Goal: Communication & Community: Answer question/provide support

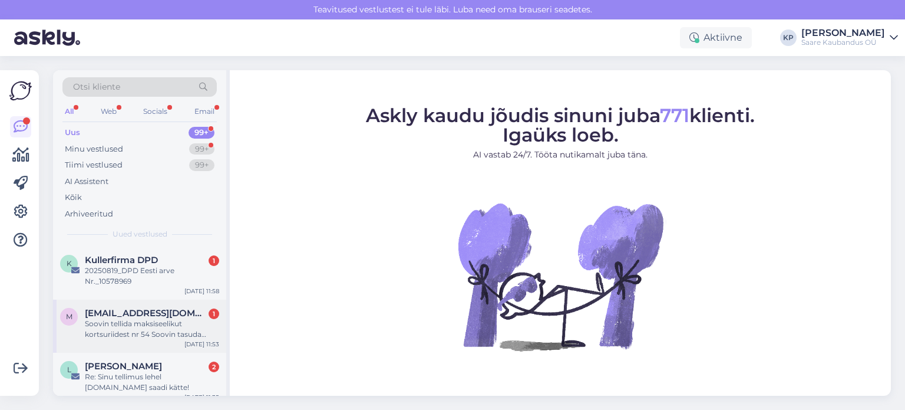
click at [125, 321] on div "Soovin tellida maksiseelikut kortsuriidest nr 54 Soovin tasuda kaardimakse kull…" at bounding box center [152, 328] width 134 height 21
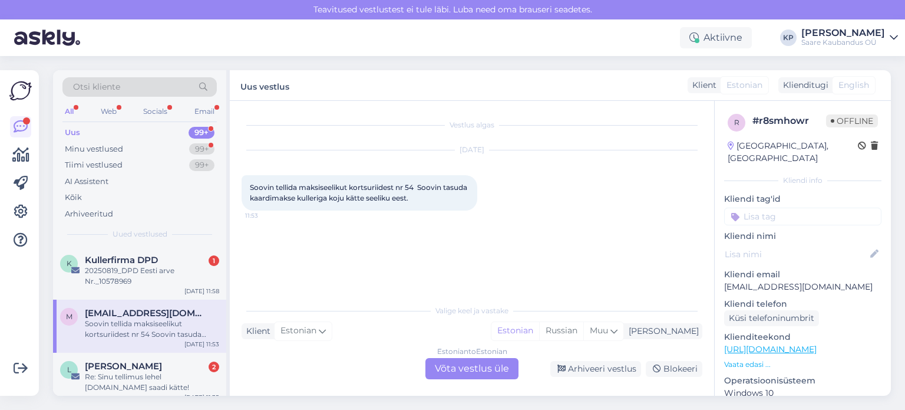
click at [462, 365] on div "Estonian to Estonian Võta vestlus üle" at bounding box center [472, 368] width 93 height 21
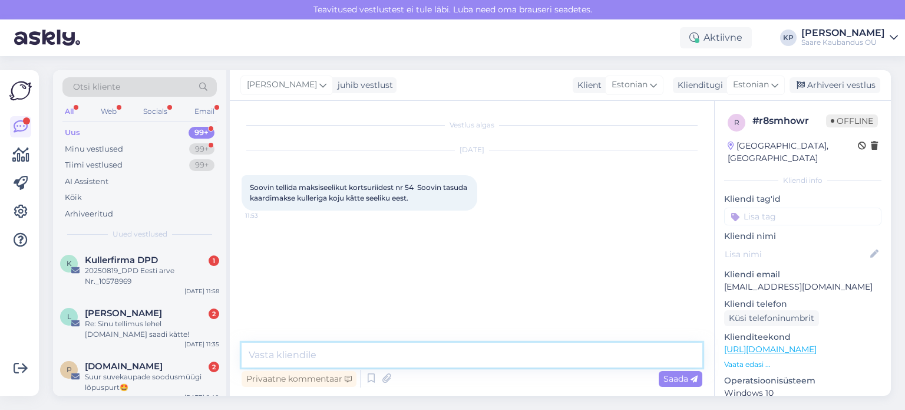
click at [307, 355] on textarea at bounding box center [472, 354] width 461 height 25
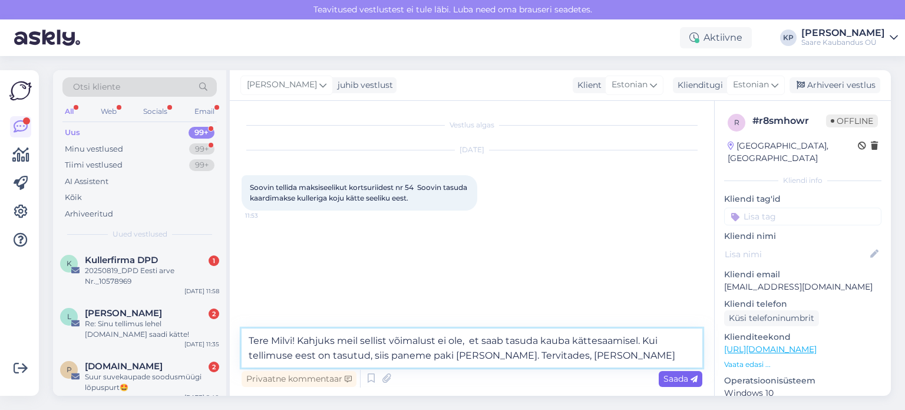
type textarea "Tere Milvi! Kahjuks meil sellist võimalust ei ole, et saab tasuda kauba kättesa…"
click at [670, 379] on span "Saada" at bounding box center [681, 378] width 34 height 11
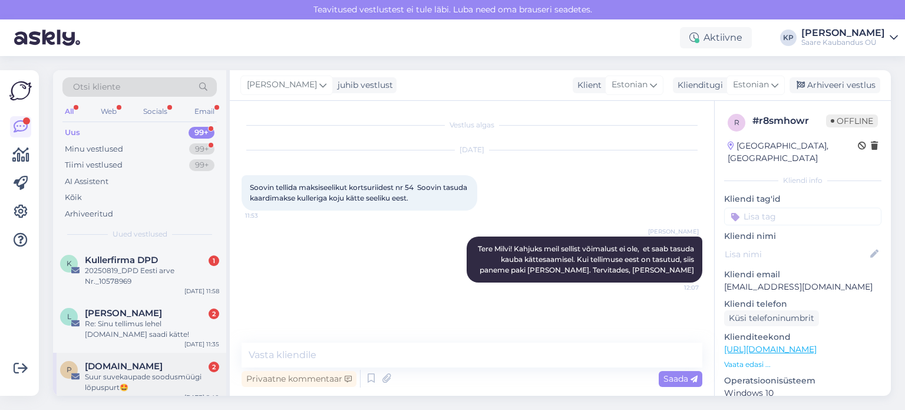
click at [118, 371] on div "Suur suvekaupade soodusmüügi lõpuspurt🤩" at bounding box center [152, 381] width 134 height 21
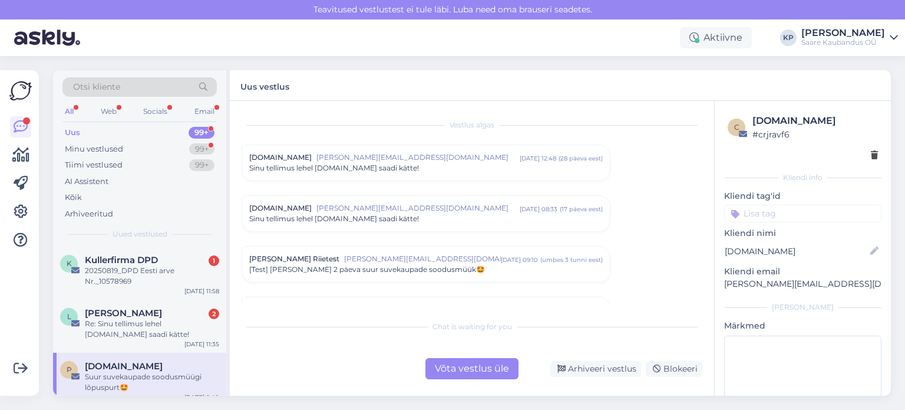
scroll to position [77, 0]
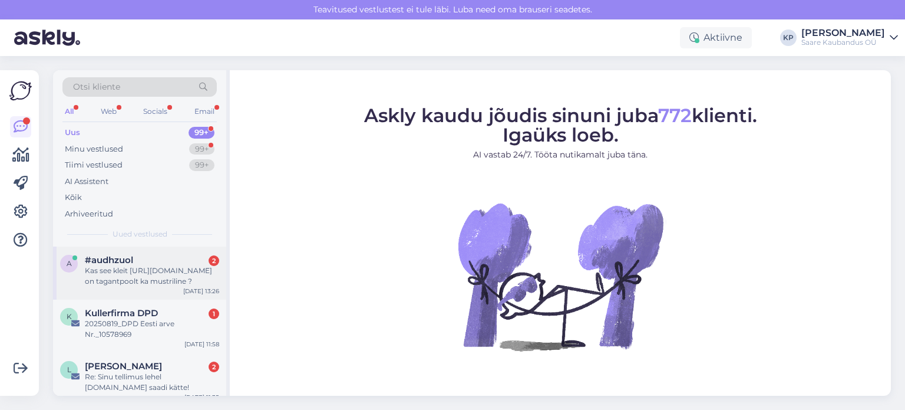
click at [114, 271] on div "Kas see kleit https://plussriided.ee/toode/kl831kleit/ on tagantpoolt ka mustri…" at bounding box center [152, 275] width 134 height 21
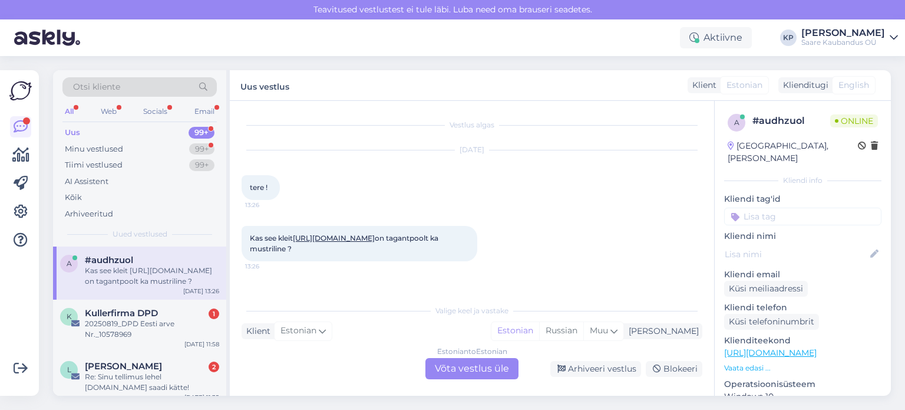
click at [375, 239] on link "https://plussriided.ee/toode/kl831kleit/" at bounding box center [334, 237] width 82 height 9
click at [495, 367] on div "Estonian to Estonian Võta vestlus üle" at bounding box center [472, 368] width 93 height 21
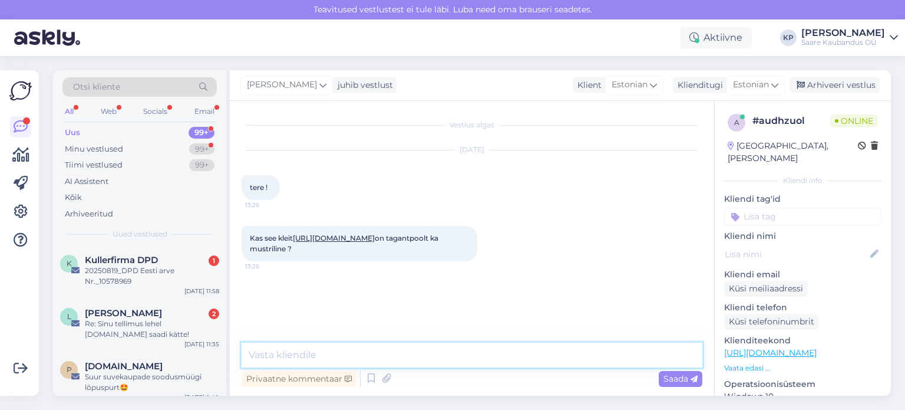
click at [250, 354] on textarea at bounding box center [472, 354] width 461 height 25
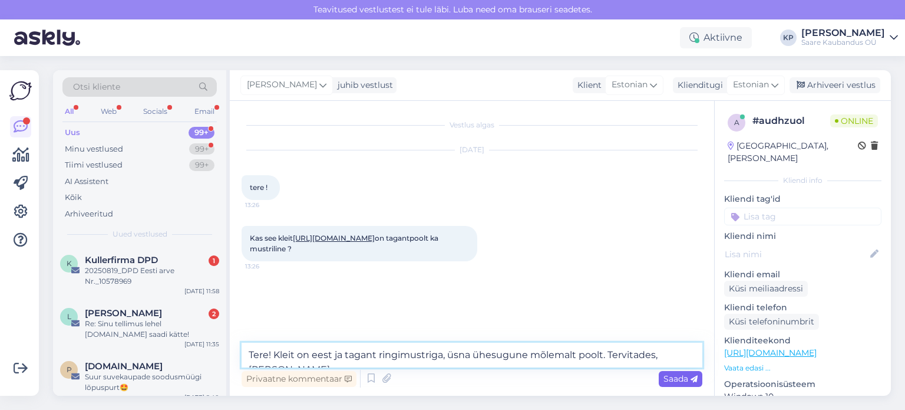
type textarea "Tere! Kleit on eest ja tagant ringimustriga, üsna ühesugune mõlemalt poolt. Ter…"
click at [680, 379] on span "Saada" at bounding box center [681, 378] width 34 height 11
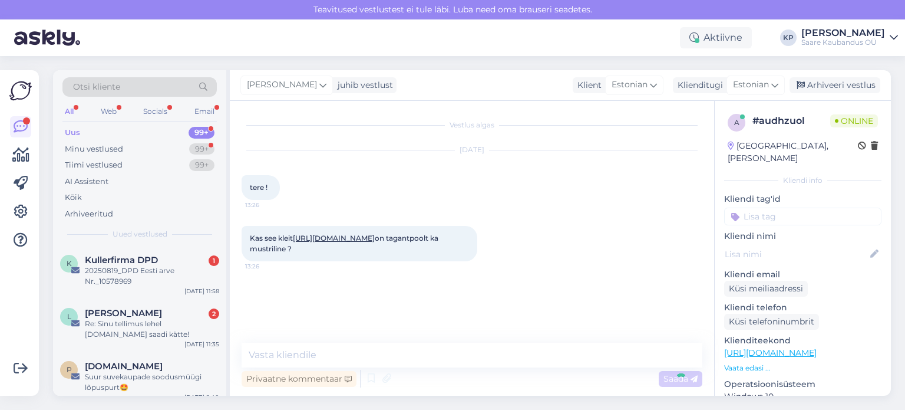
scroll to position [4, 0]
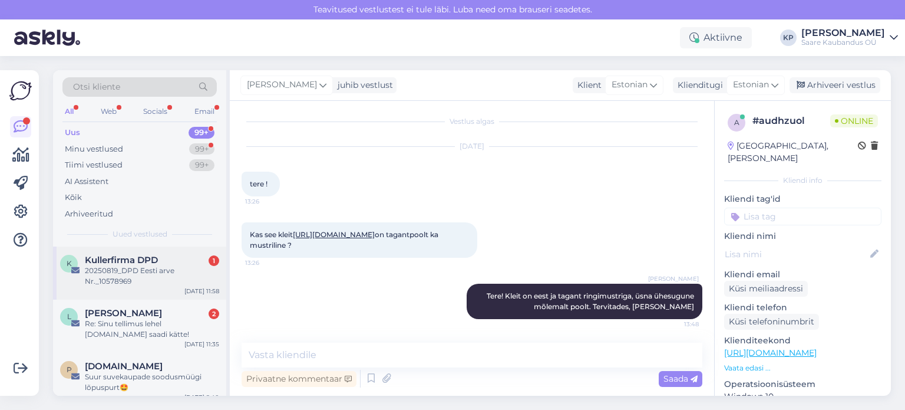
click at [117, 281] on div "20250819_DPD Eesti arve Nr._10578969" at bounding box center [152, 275] width 134 height 21
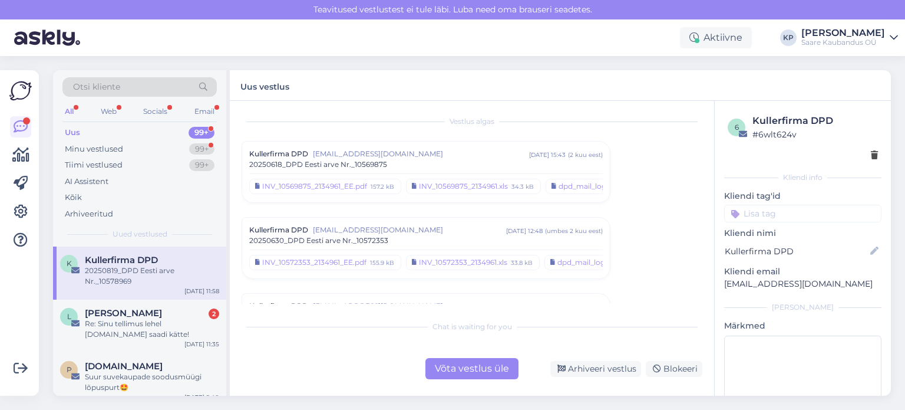
scroll to position [263, 0]
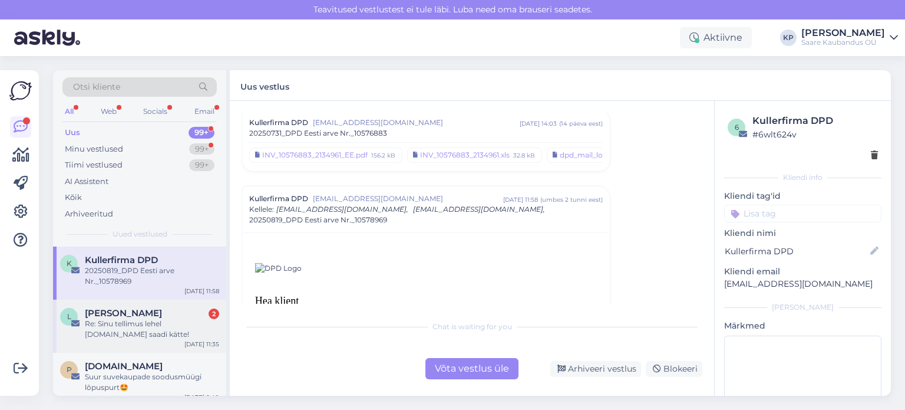
click at [116, 332] on div "Re: Sinu tellimus lehel [DOMAIN_NAME] saadi kätte!" at bounding box center [152, 328] width 134 height 21
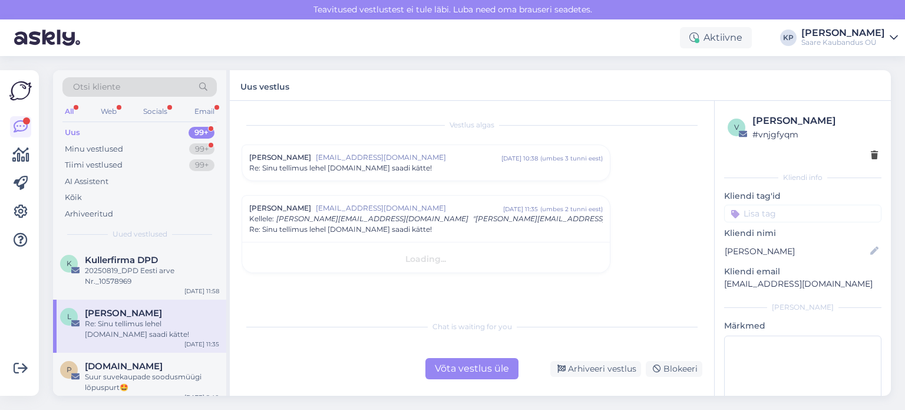
scroll to position [0, 0]
click at [99, 87] on span "Otsi kliente" at bounding box center [96, 87] width 47 height 12
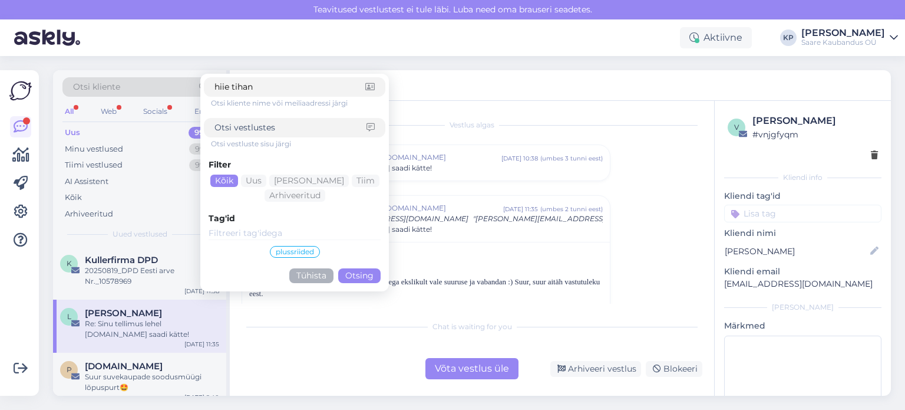
type input "hiie tihane"
click button "Otsing" at bounding box center [359, 275] width 42 height 15
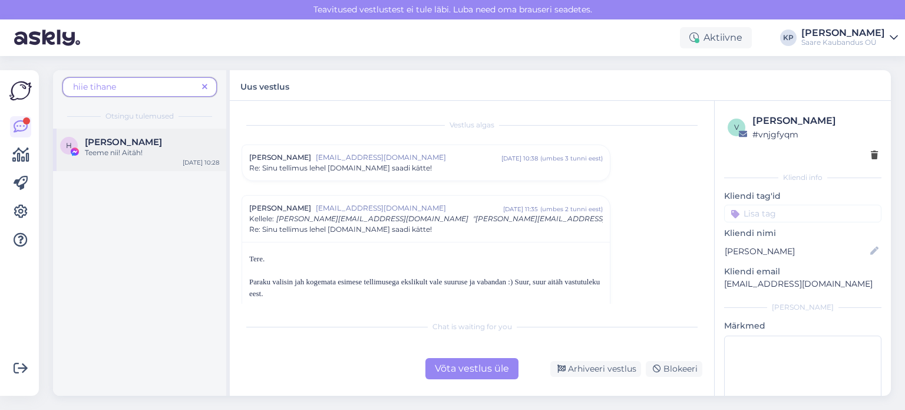
click at [120, 150] on div "Teeme nii! Aitäh!" at bounding box center [152, 152] width 134 height 11
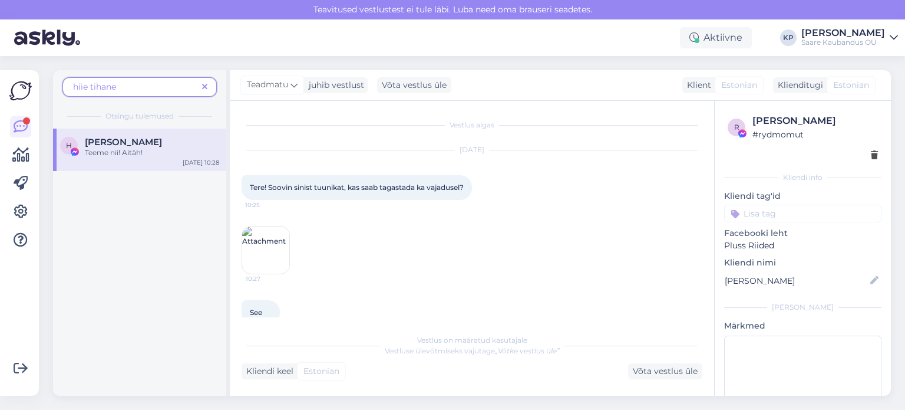
scroll to position [121, 0]
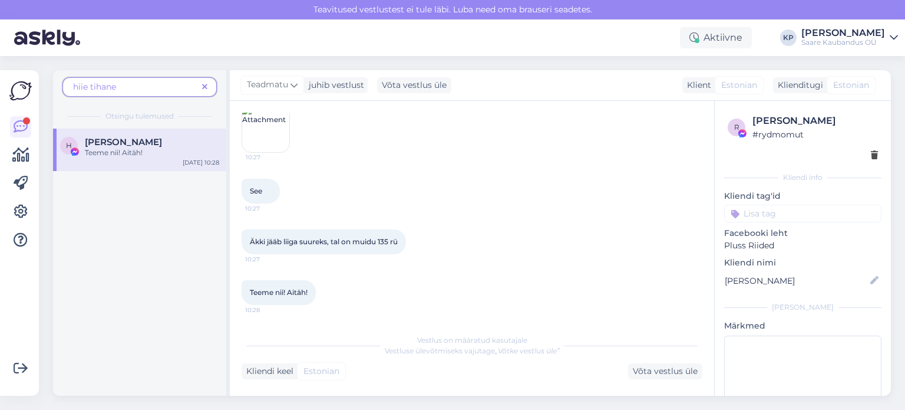
click at [205, 83] on icon at bounding box center [204, 87] width 5 height 8
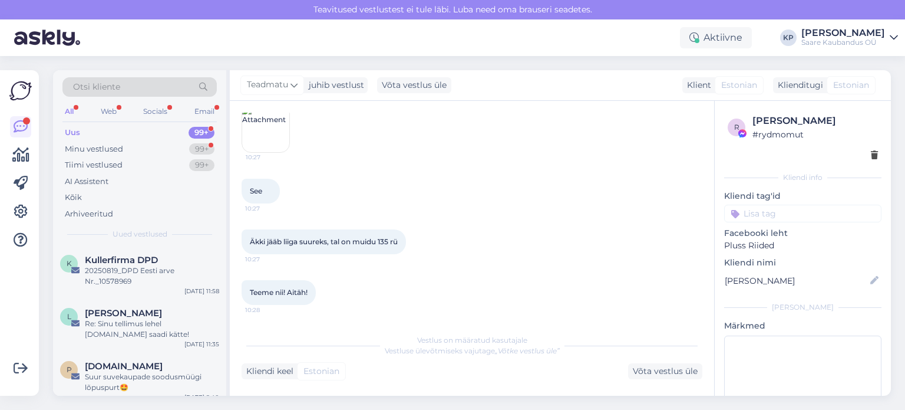
click at [66, 110] on div "All" at bounding box center [69, 111] width 14 height 15
click at [157, 368] on div "[DOMAIN_NAME]" at bounding box center [152, 366] width 134 height 11
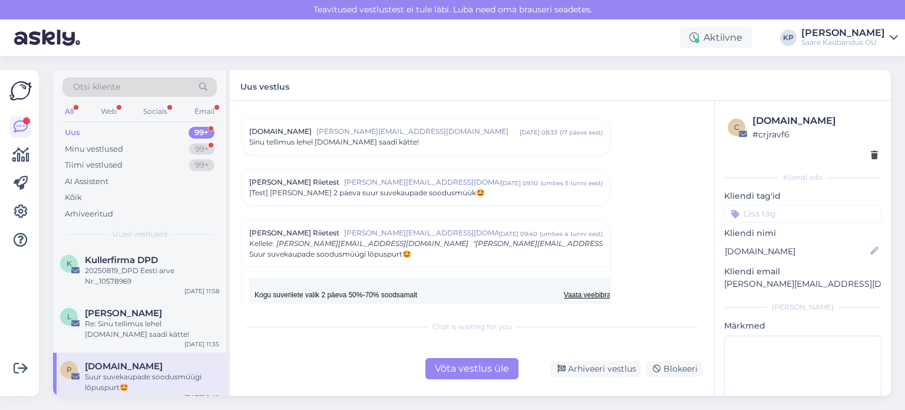
click at [578, 294] on link "Vaata veebibrauseris" at bounding box center [597, 295] width 66 height 8
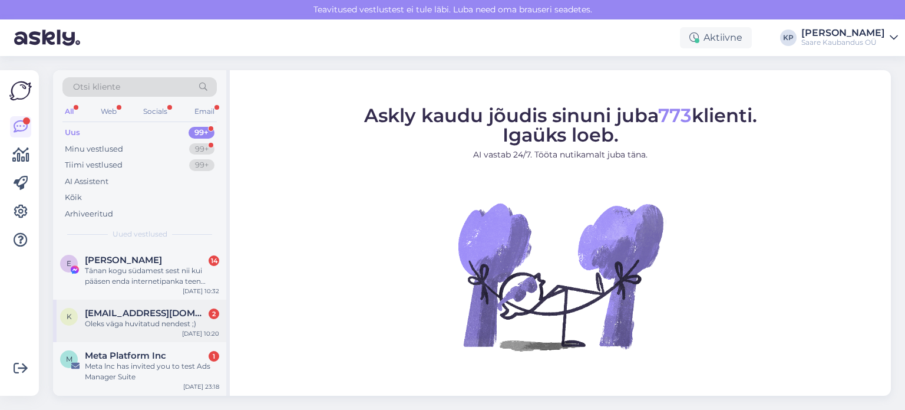
click at [120, 311] on span "[EMAIL_ADDRESS][DOMAIN_NAME]" at bounding box center [146, 313] width 123 height 11
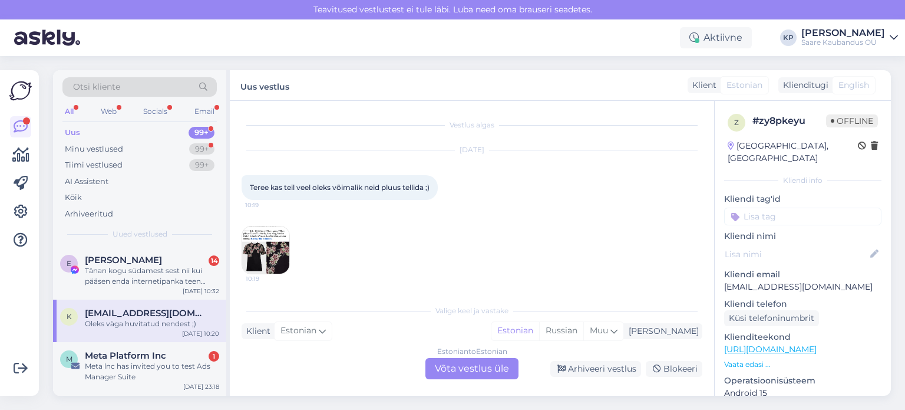
scroll to position [50, 0]
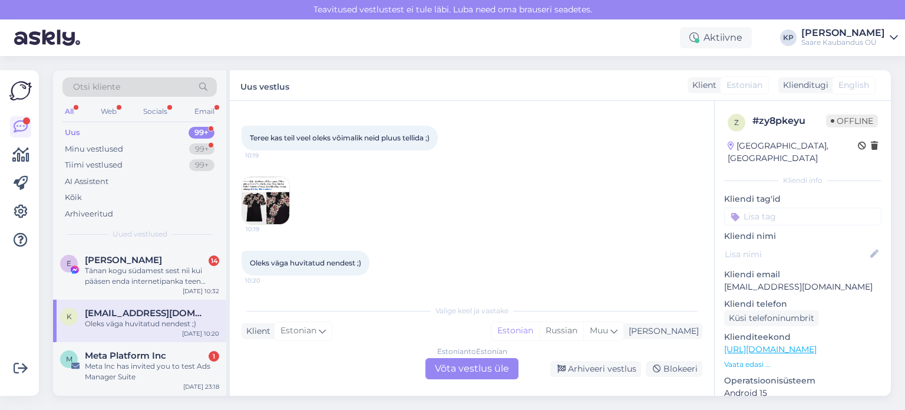
click at [470, 367] on div "Estonian to Estonian Võta vestlus üle" at bounding box center [472, 368] width 93 height 21
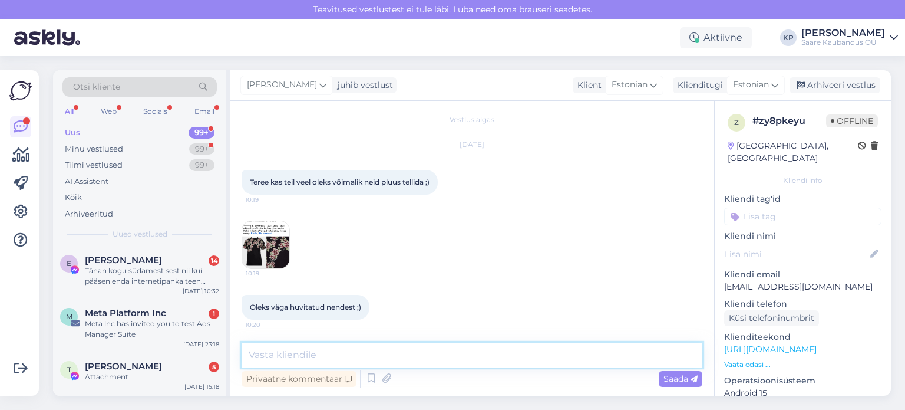
click at [350, 358] on textarea at bounding box center [472, 354] width 461 height 25
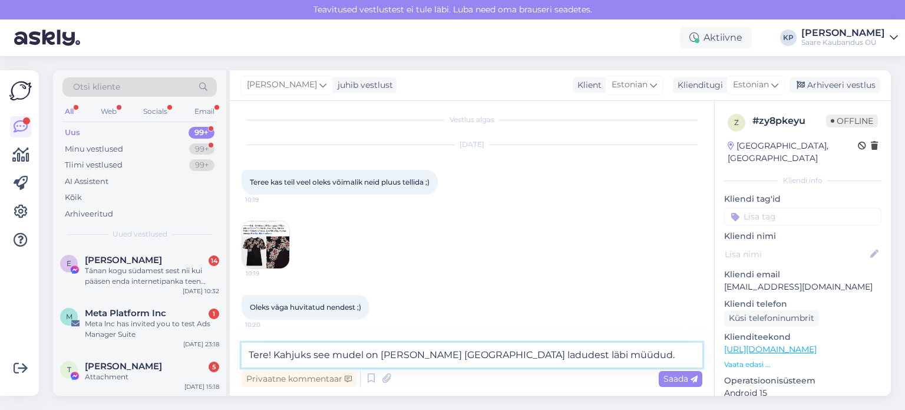
type textarea "Tere! Kahjuks see mudel on [PERSON_NAME] [GEOGRAPHIC_DATA] ladudest läbi müüdud."
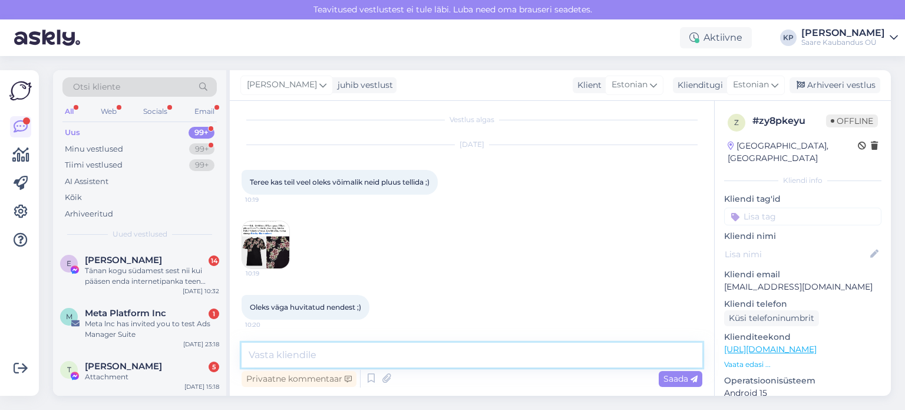
scroll to position [67, 0]
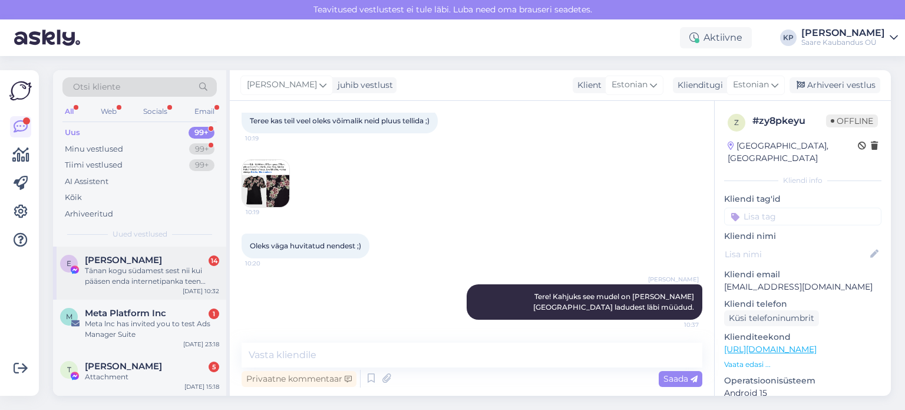
click at [114, 282] on div "Tänan kogu südamest sest nii kui pääsen enda internetipanka teen kohe teile kaa…" at bounding box center [152, 275] width 134 height 21
